Goal: Information Seeking & Learning: Learn about a topic

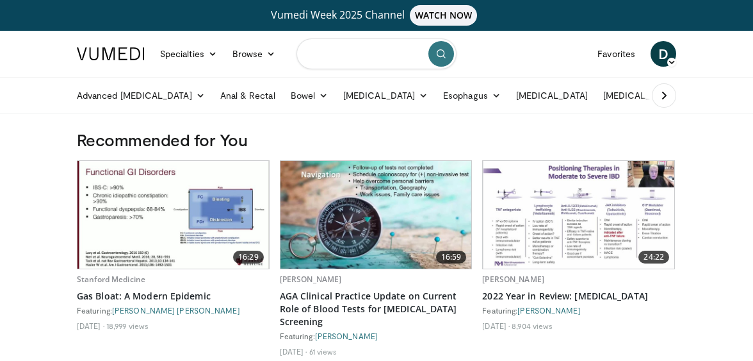
click at [365, 53] on input "Search topics, interventions" at bounding box center [377, 53] width 160 height 31
type input "**********"
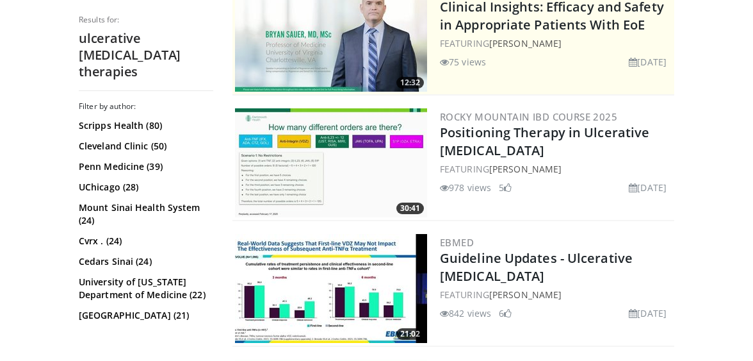
scroll to position [190, 0]
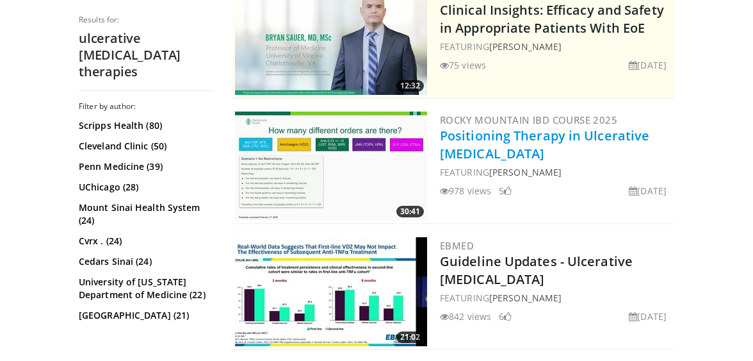
click at [455, 136] on link "Positioning Therapy in Ulcerative [MEDICAL_DATA]" at bounding box center [544, 144] width 209 height 35
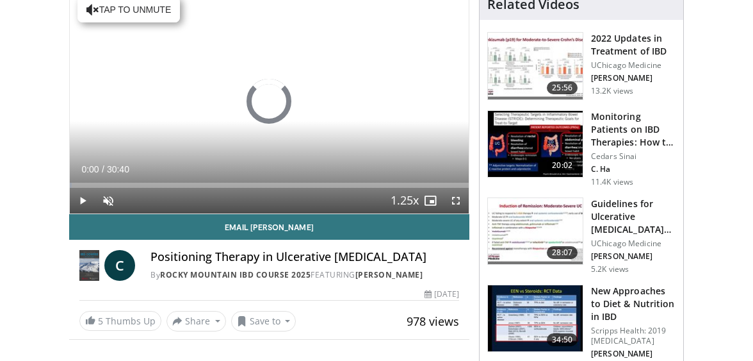
scroll to position [142, 0]
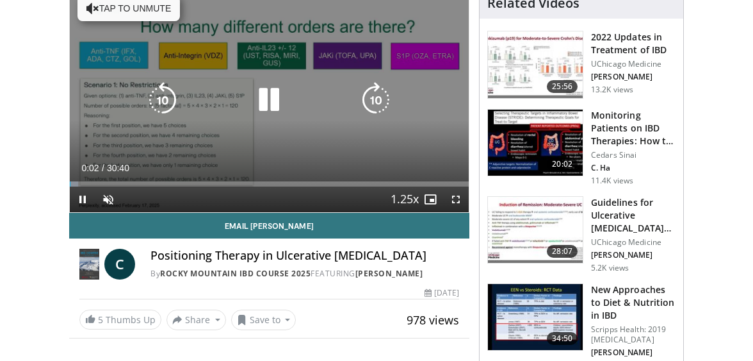
click at [270, 110] on icon "Video Player" at bounding box center [269, 100] width 36 height 36
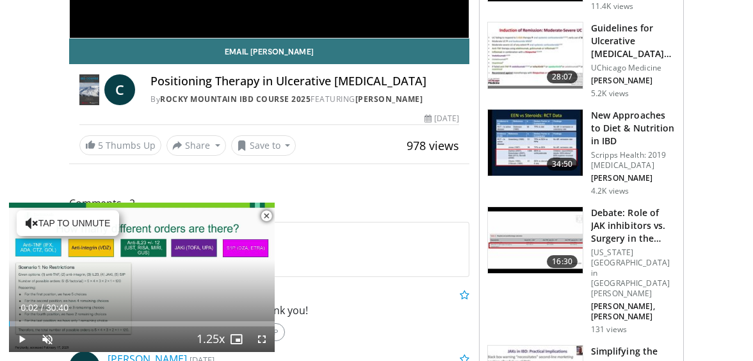
scroll to position [318, 0]
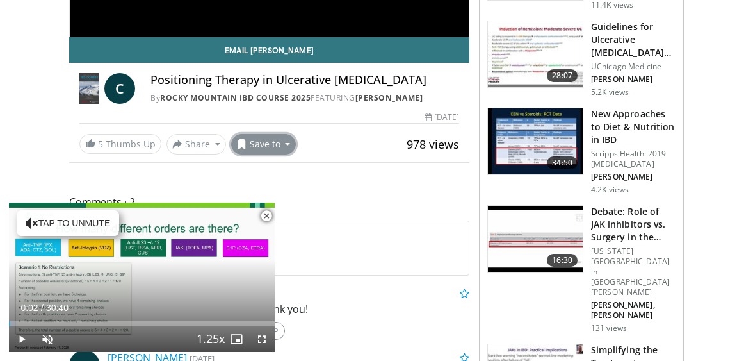
click at [259, 144] on button "Save to" at bounding box center [263, 144] width 65 height 20
click at [258, 143] on button "Save to" at bounding box center [263, 144] width 65 height 20
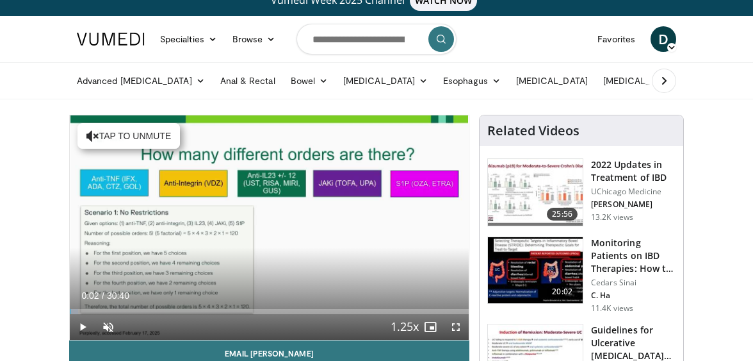
scroll to position [0, 0]
